Goal: Task Accomplishment & Management: Use online tool/utility

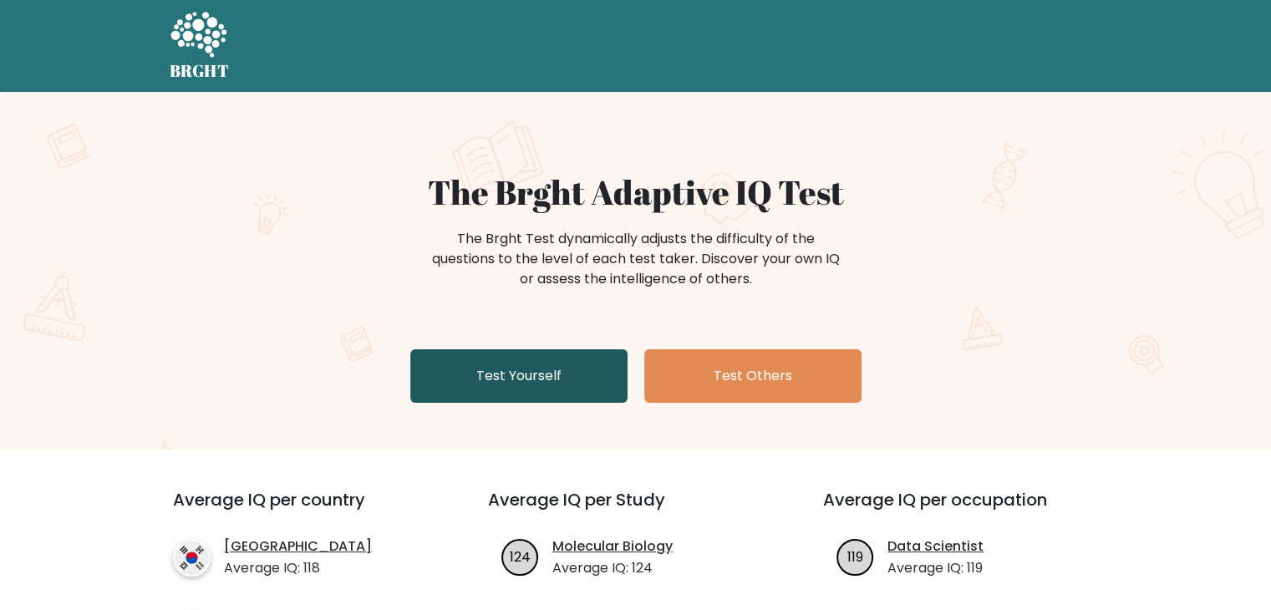
click at [582, 370] on link "Test Yourself" at bounding box center [518, 375] width 217 height 53
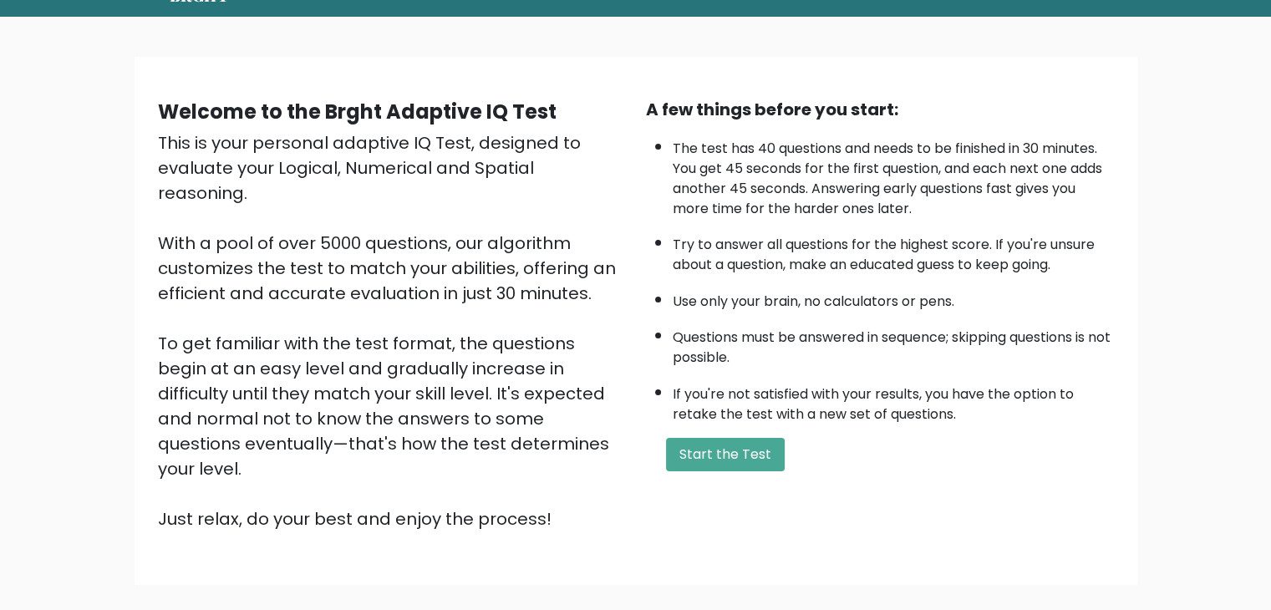
scroll to position [155, 0]
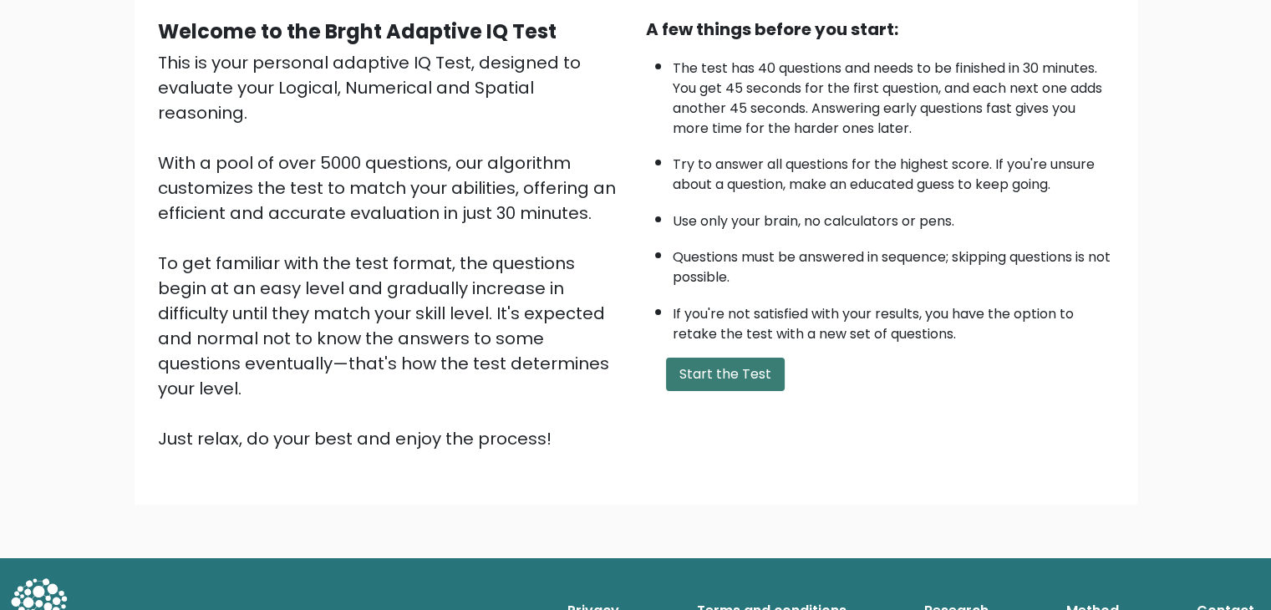
click at [735, 363] on button "Start the Test" at bounding box center [725, 374] width 119 height 33
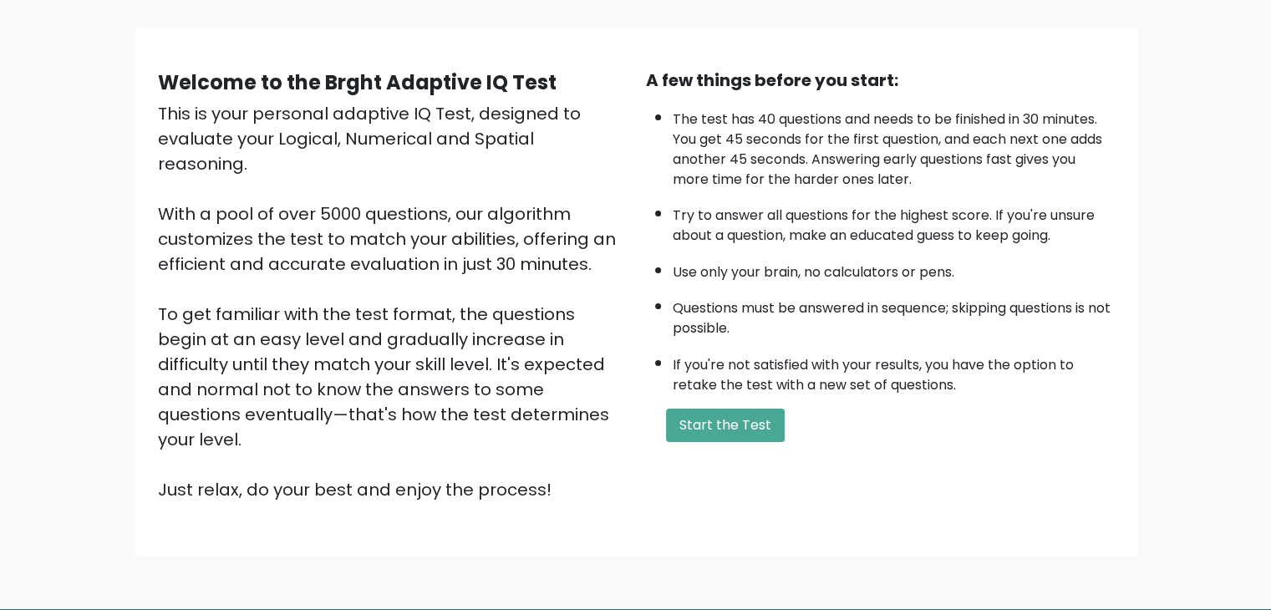
scroll to position [0, 0]
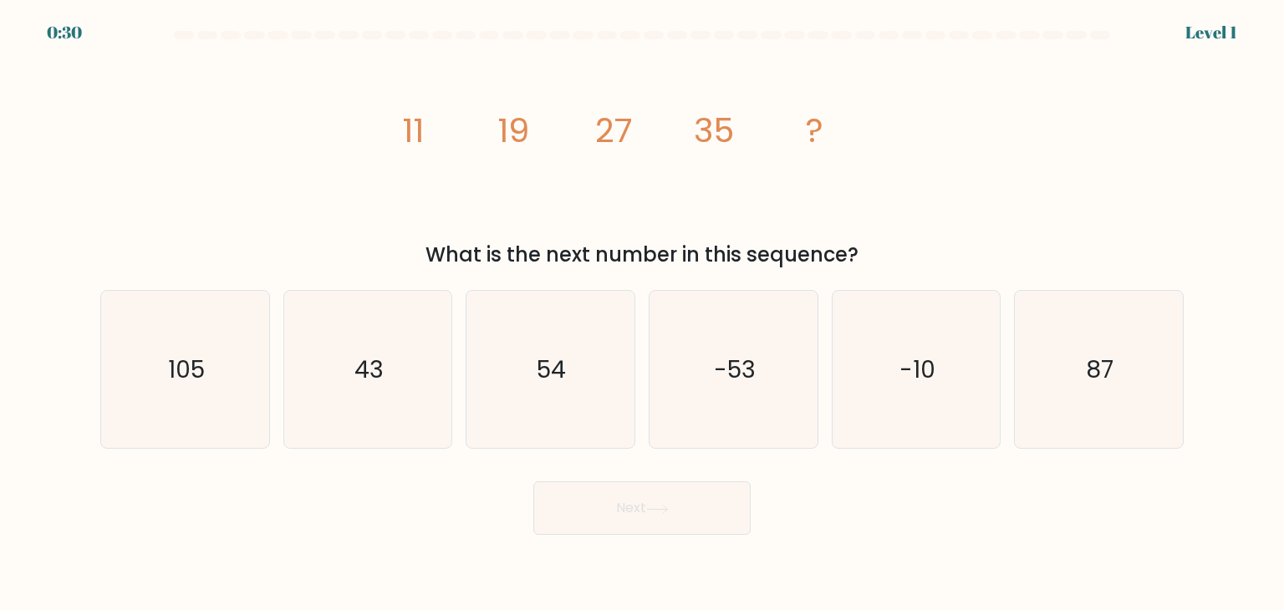
drag, startPoint x: 416, startPoint y: 115, endPoint x: 406, endPoint y: 115, distance: 10.0
click at [412, 115] on tspan "11" at bounding box center [413, 130] width 22 height 47
drag, startPoint x: 522, startPoint y: 114, endPoint x: 830, endPoint y: 114, distance: 308.4
click at [830, 114] on icon "image/svg+xml 11 19 27 35 ?" at bounding box center [642, 141] width 502 height 183
copy g "11 19 27 35 ?"
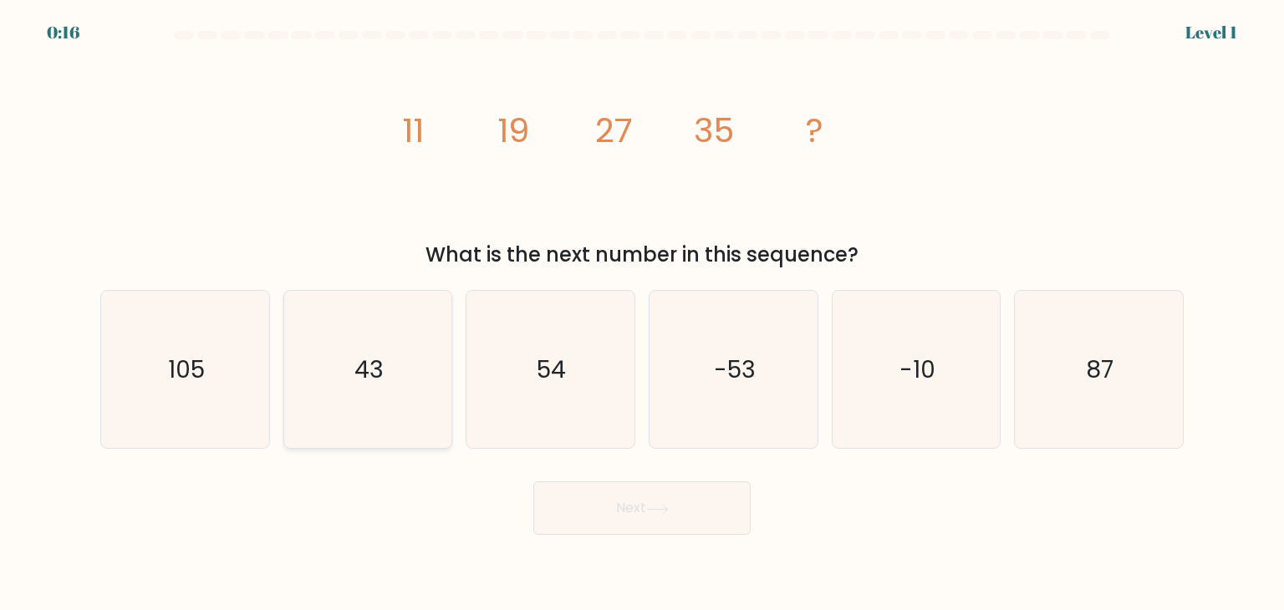
click at [358, 359] on text "43" at bounding box center [368, 369] width 29 height 33
click at [642, 313] on input "b. 43" at bounding box center [642, 309] width 1 height 8
radio input "true"
click at [654, 499] on button "Next" at bounding box center [641, 507] width 217 height 53
click at [634, 512] on button "Next" at bounding box center [641, 507] width 217 height 53
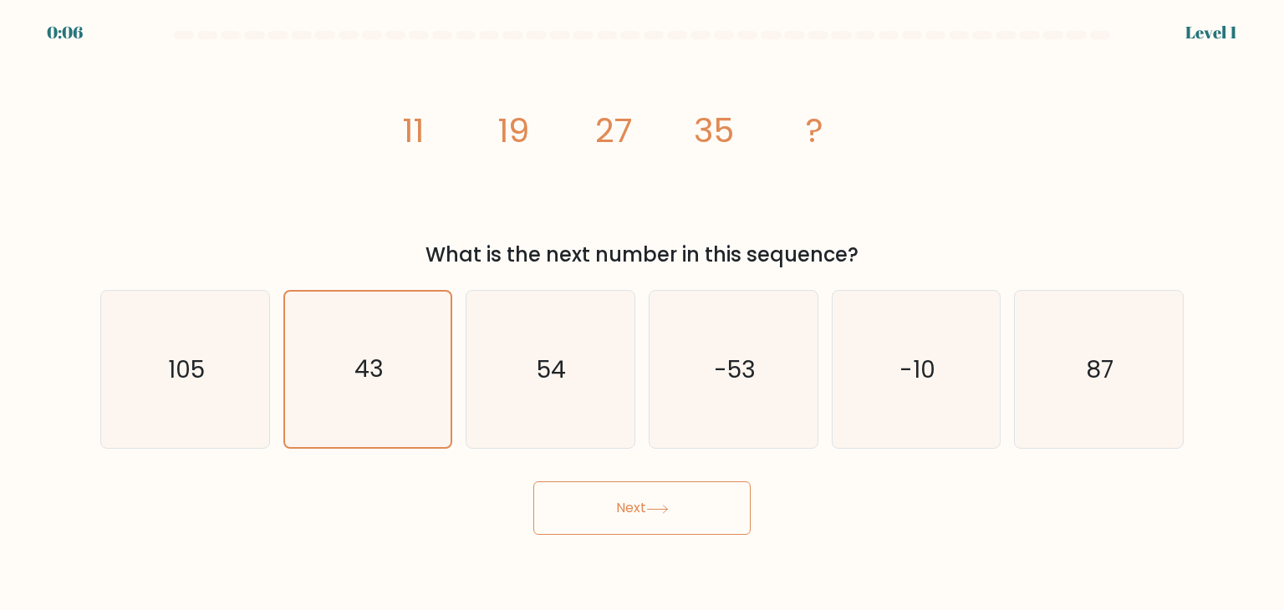
click at [645, 505] on button "Next" at bounding box center [641, 507] width 217 height 53
click at [413, 385] on icon "43" at bounding box center [367, 369] width 155 height 155
click at [642, 313] on input "b. 43" at bounding box center [642, 309] width 1 height 8
click at [924, 526] on div "Next" at bounding box center [641, 502] width 1103 height 66
click at [386, 369] on icon "43" at bounding box center [367, 369] width 155 height 155
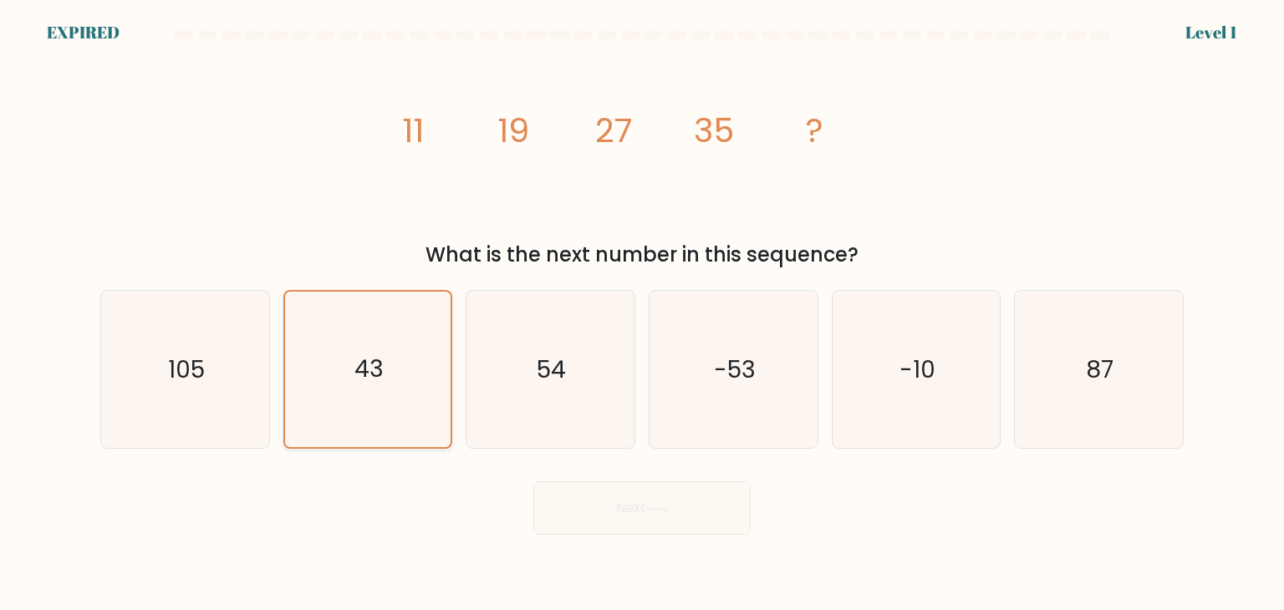
click at [642, 313] on input "b. 43" at bounding box center [642, 309] width 1 height 8
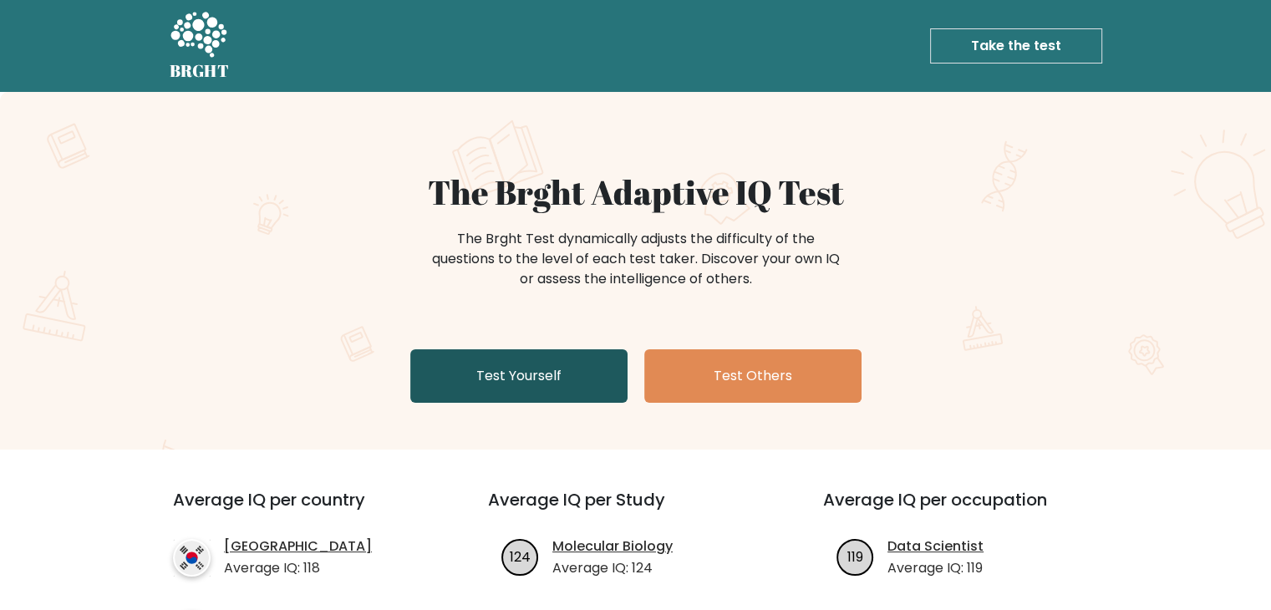
click at [586, 390] on link "Test Yourself" at bounding box center [518, 375] width 217 height 53
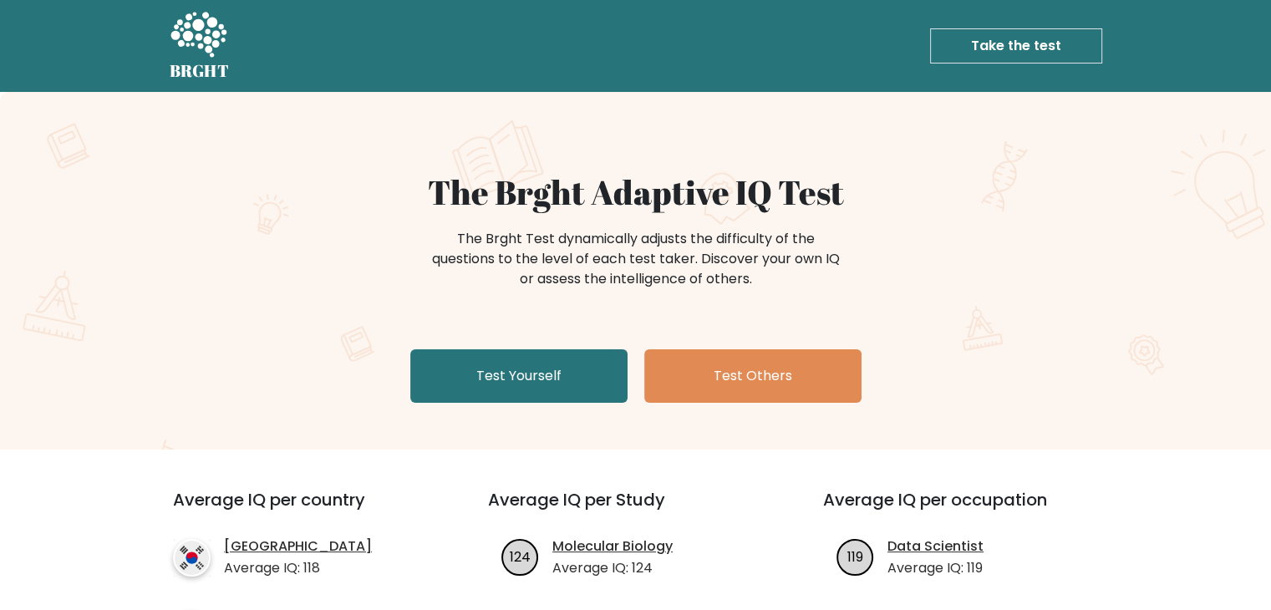
click at [1046, 36] on link "Take the test" at bounding box center [1016, 45] width 172 height 35
click at [1040, 49] on link "Take the test" at bounding box center [1016, 45] width 172 height 35
click at [1040, 48] on link "Take the test" at bounding box center [1016, 45] width 172 height 35
click at [996, 41] on link "Take the test" at bounding box center [1016, 45] width 172 height 35
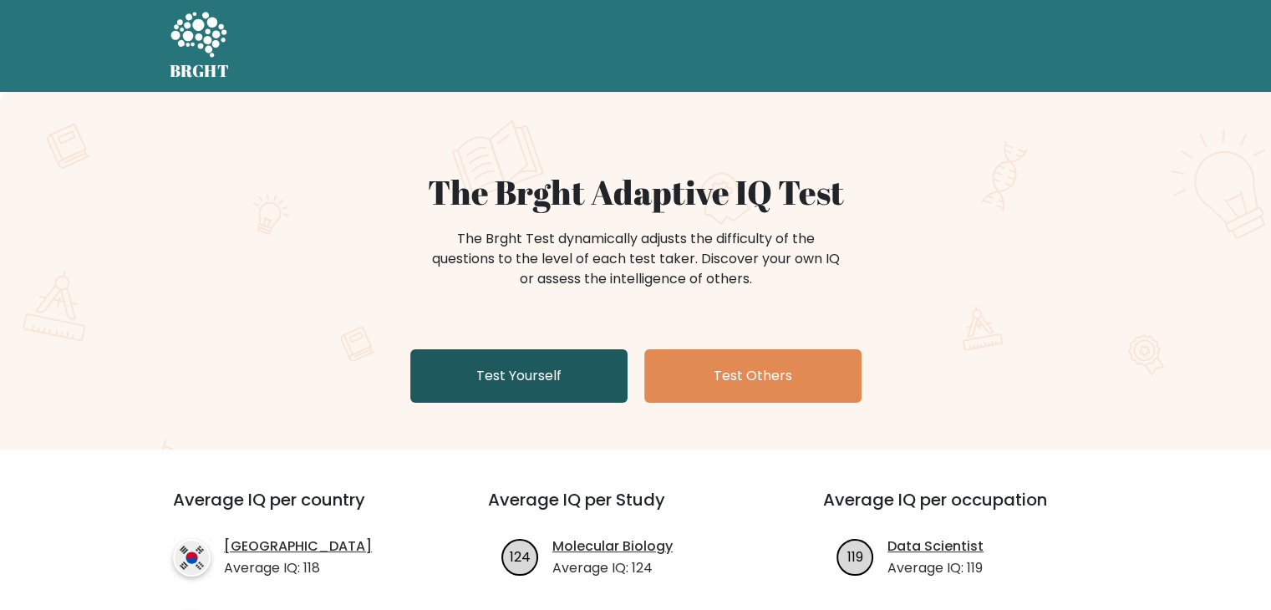
click at [523, 374] on link "Test Yourself" at bounding box center [518, 375] width 217 height 53
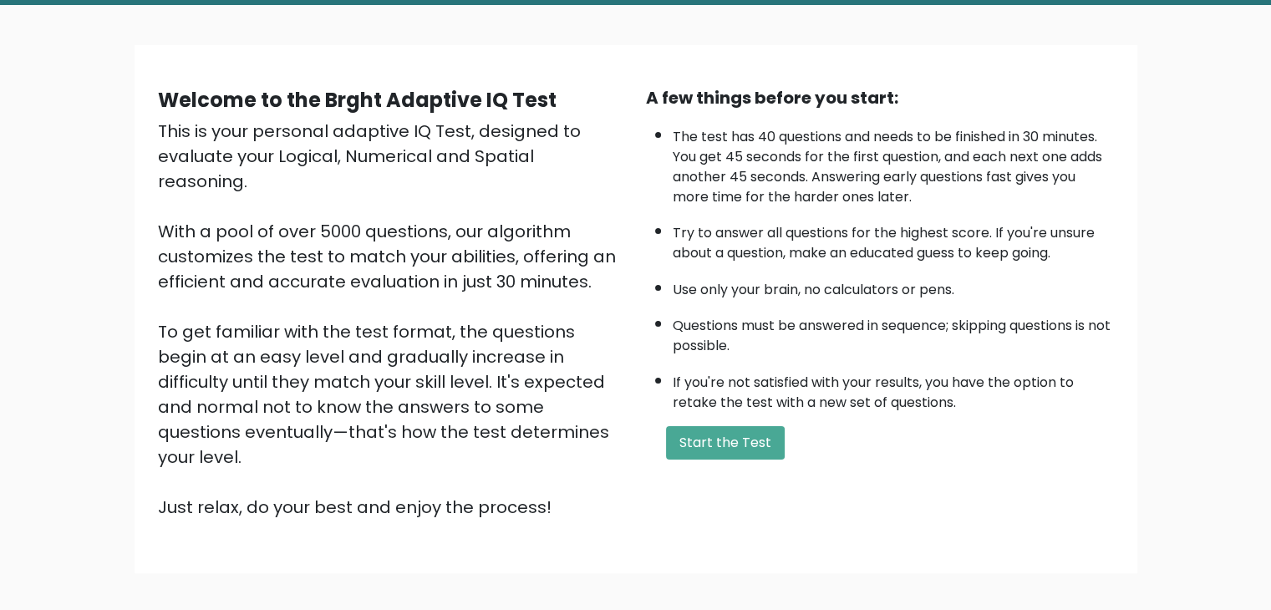
scroll to position [155, 0]
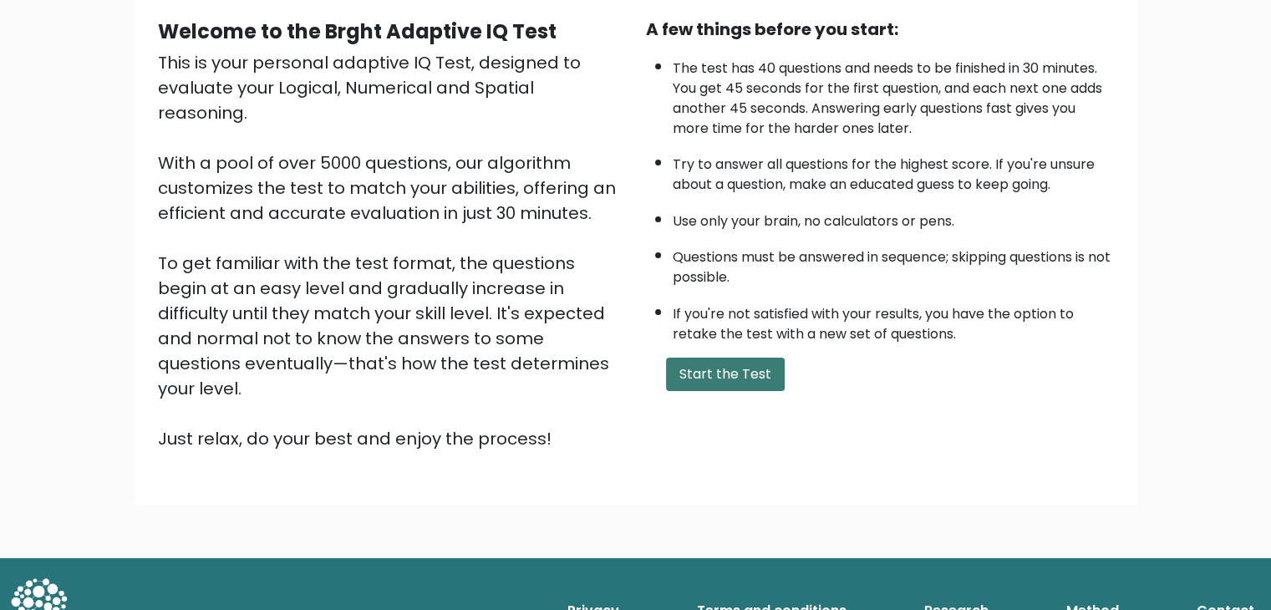
click at [746, 369] on button "Start the Test" at bounding box center [725, 374] width 119 height 33
